Goal: Information Seeking & Learning: Learn about a topic

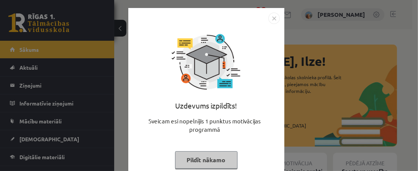
click at [206, 158] on button "Pildīt nākamo" at bounding box center [206, 160] width 62 height 18
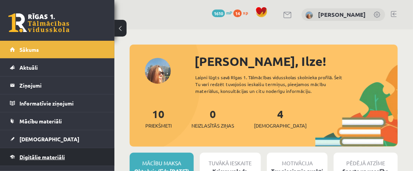
click at [55, 154] on span "Digitālie materiāli" at bounding box center [41, 157] width 45 height 7
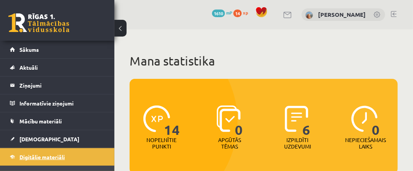
click at [55, 154] on span "Digitālie materiāli" at bounding box center [41, 157] width 45 height 7
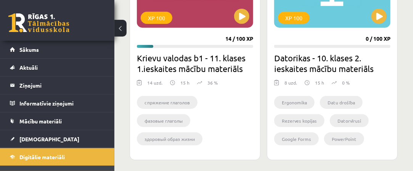
scroll to position [1207, 0]
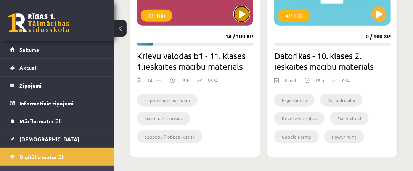
click at [245, 13] on button at bounding box center [241, 13] width 15 height 15
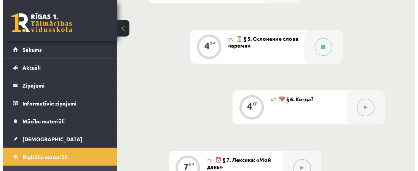
scroll to position [667, 0]
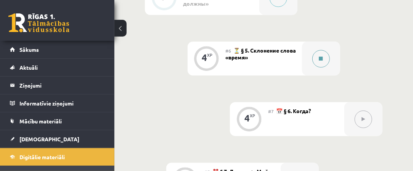
click at [321, 58] on icon at bounding box center [321, 58] width 4 height 5
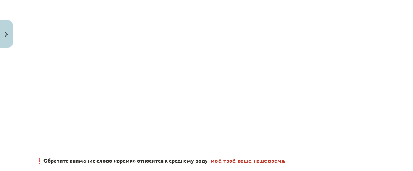
scroll to position [0, 0]
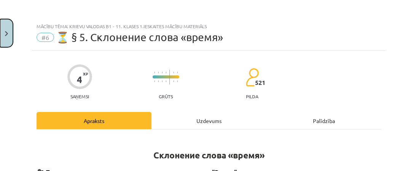
click at [5, 38] on button "Close" at bounding box center [6, 33] width 13 height 28
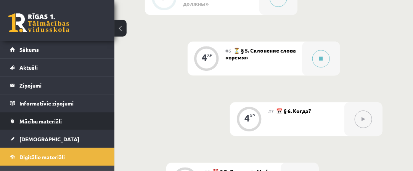
click at [54, 123] on span "Mācību materiāli" at bounding box center [40, 121] width 42 height 7
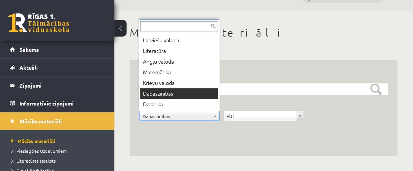
scroll to position [9, 0]
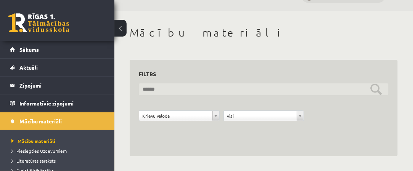
click at [173, 94] on input "text" at bounding box center [263, 89] width 249 height 12
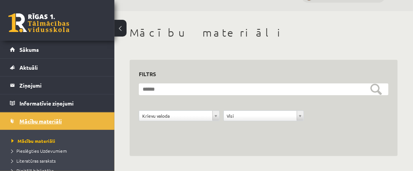
click at [68, 124] on link "Mācību materiāli" at bounding box center [57, 121] width 95 height 18
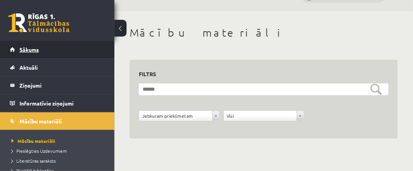
click at [49, 56] on link "Sākums" at bounding box center [57, 50] width 95 height 18
